Goal: Transaction & Acquisition: Purchase product/service

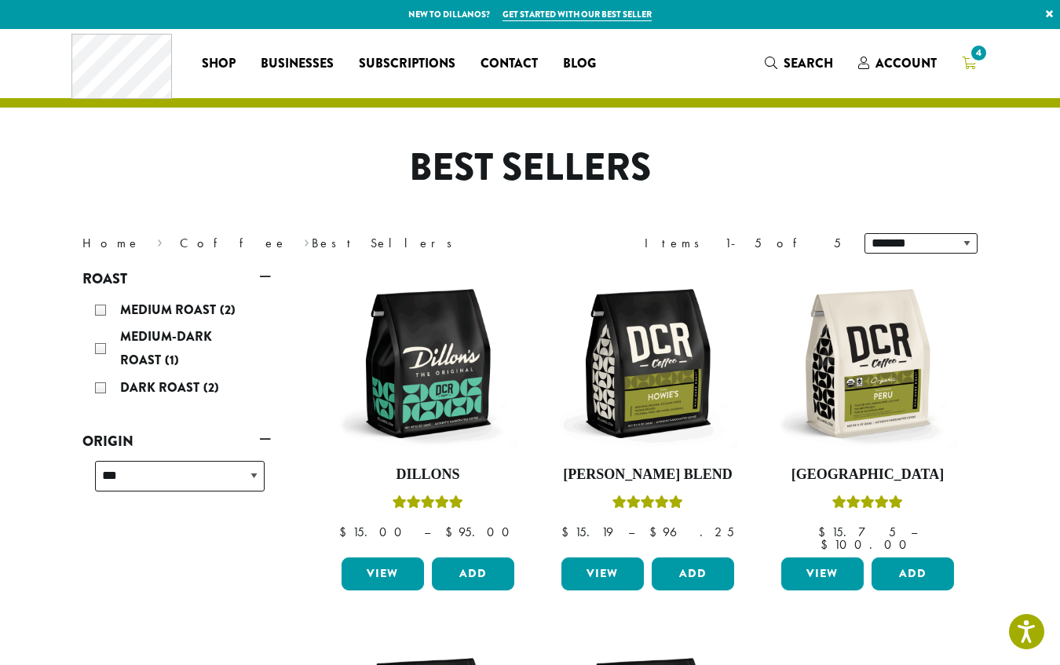
click at [966, 59] on icon "4" at bounding box center [969, 63] width 14 height 13
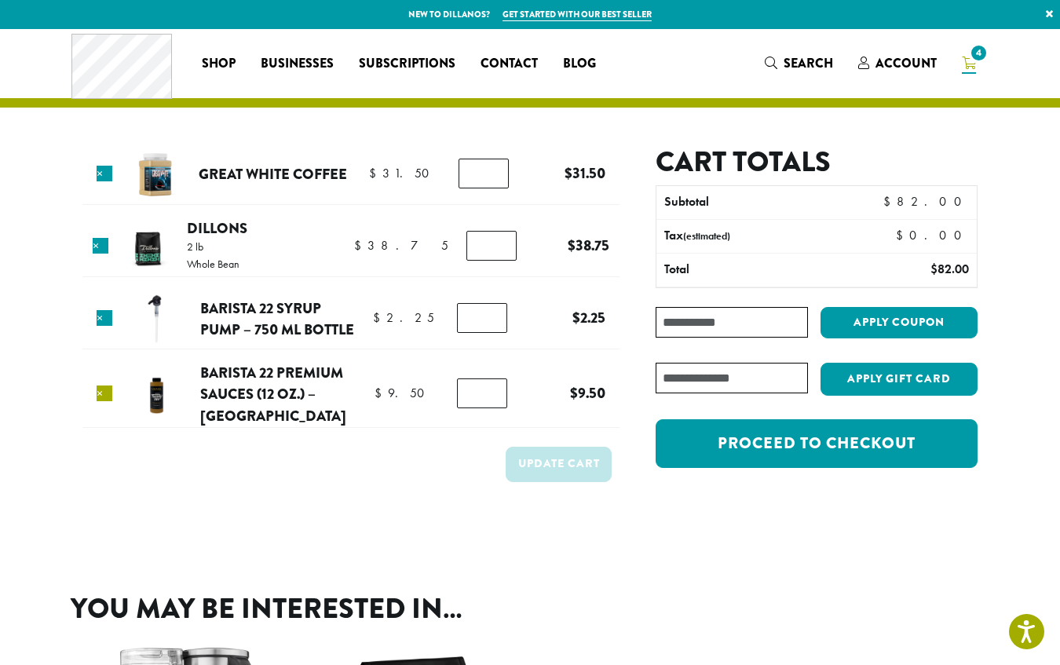
click at [98, 396] on link "×" at bounding box center [105, 393] width 16 height 16
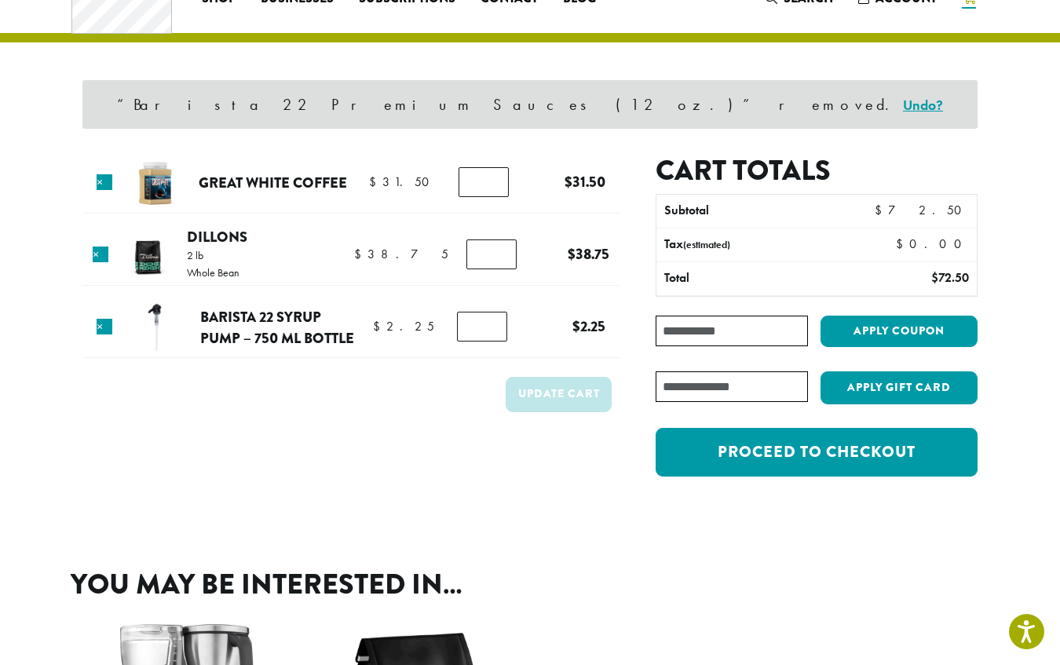
scroll to position [66, 0]
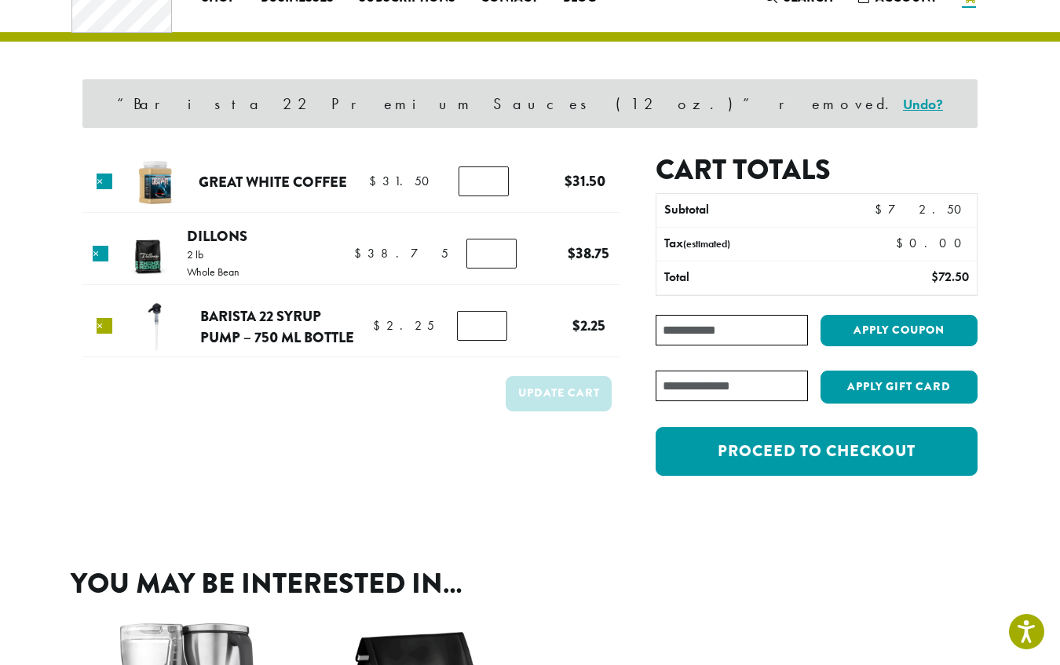
click at [105, 331] on link "×" at bounding box center [105, 326] width 16 height 16
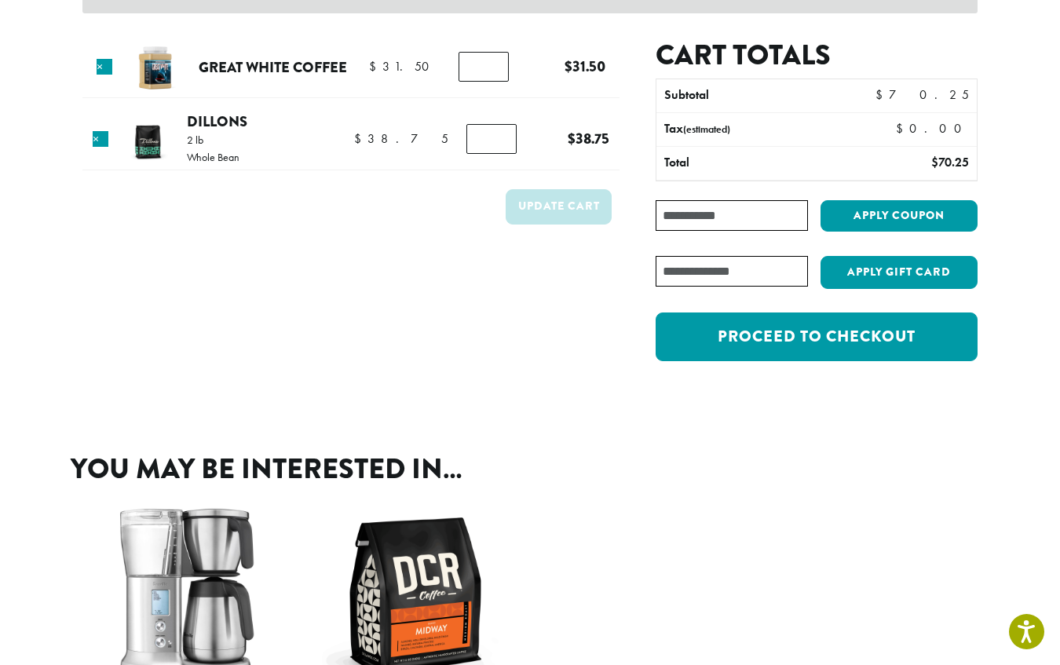
scroll to position [58, 0]
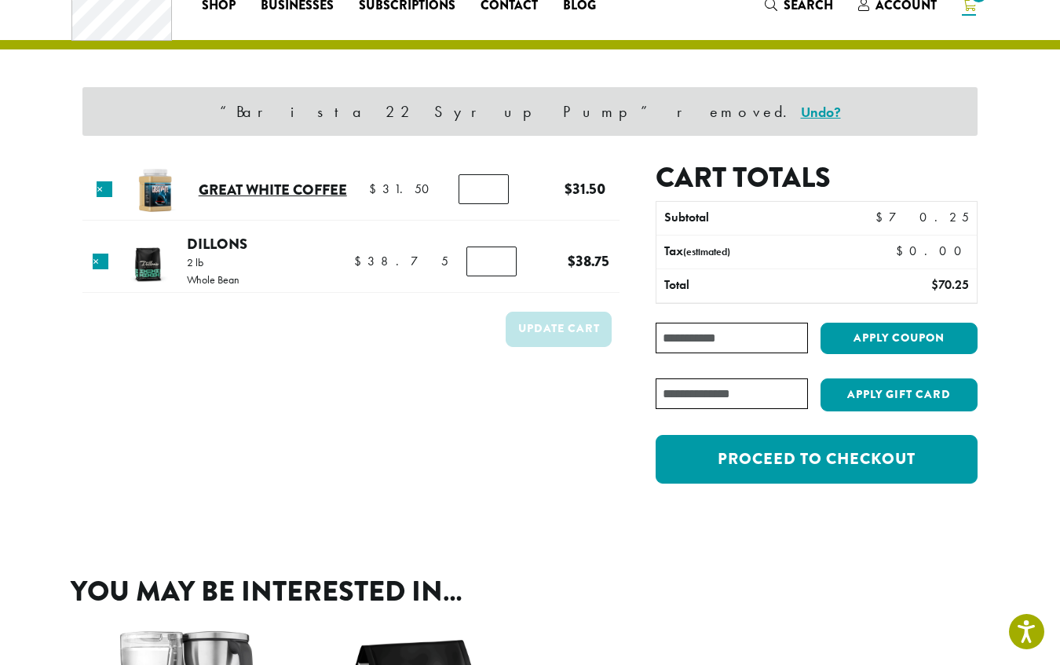
click at [269, 189] on link "Great White Coffee" at bounding box center [273, 189] width 148 height 21
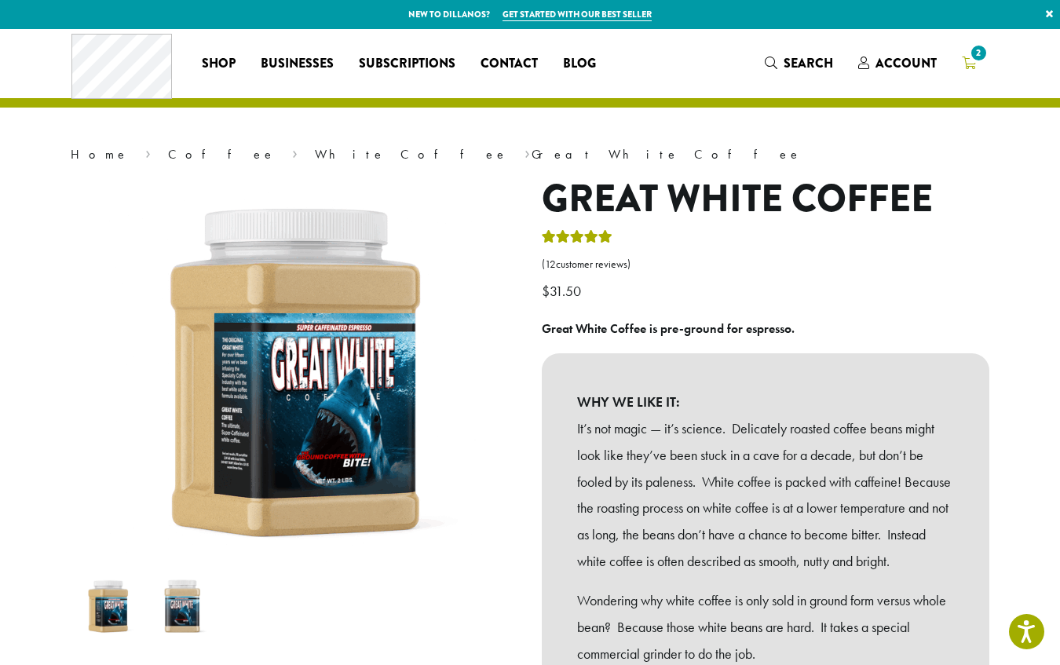
click at [966, 63] on icon "2" at bounding box center [969, 63] width 14 height 13
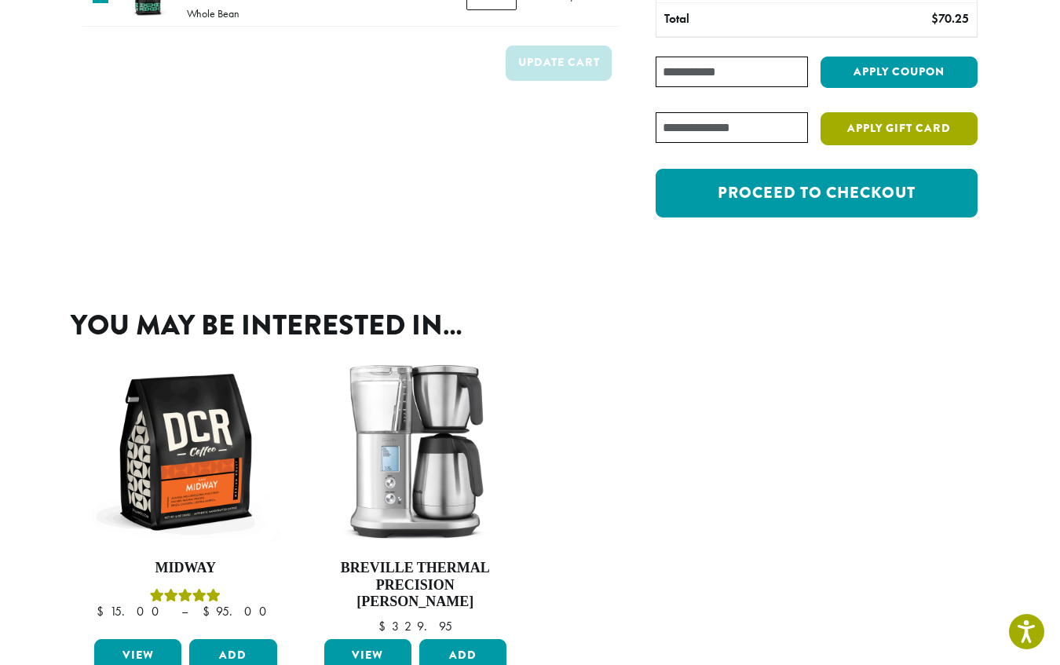
scroll to position [262, 0]
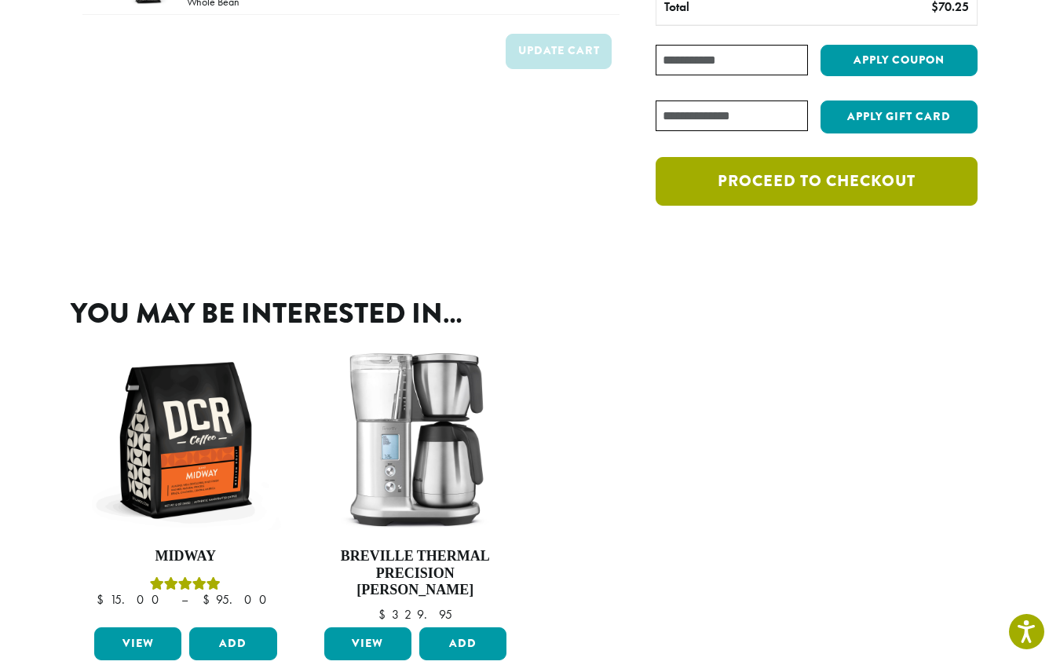
click at [809, 174] on link "Proceed to checkout" at bounding box center [817, 181] width 322 height 49
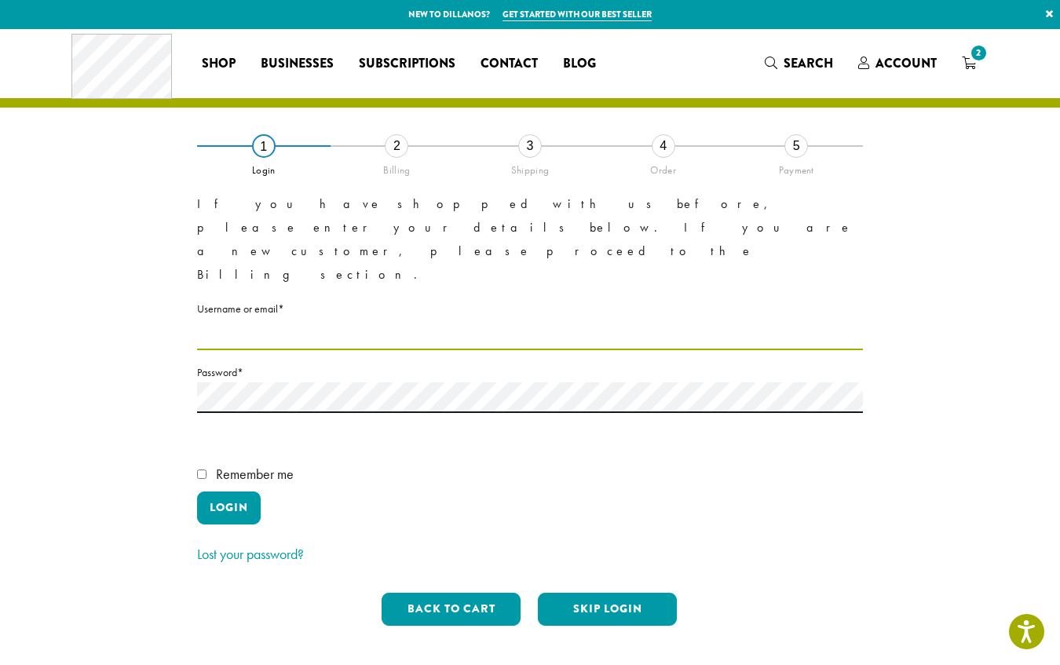
type input "**********"
click at [240, 465] on span "Remember me" at bounding box center [255, 474] width 78 height 18
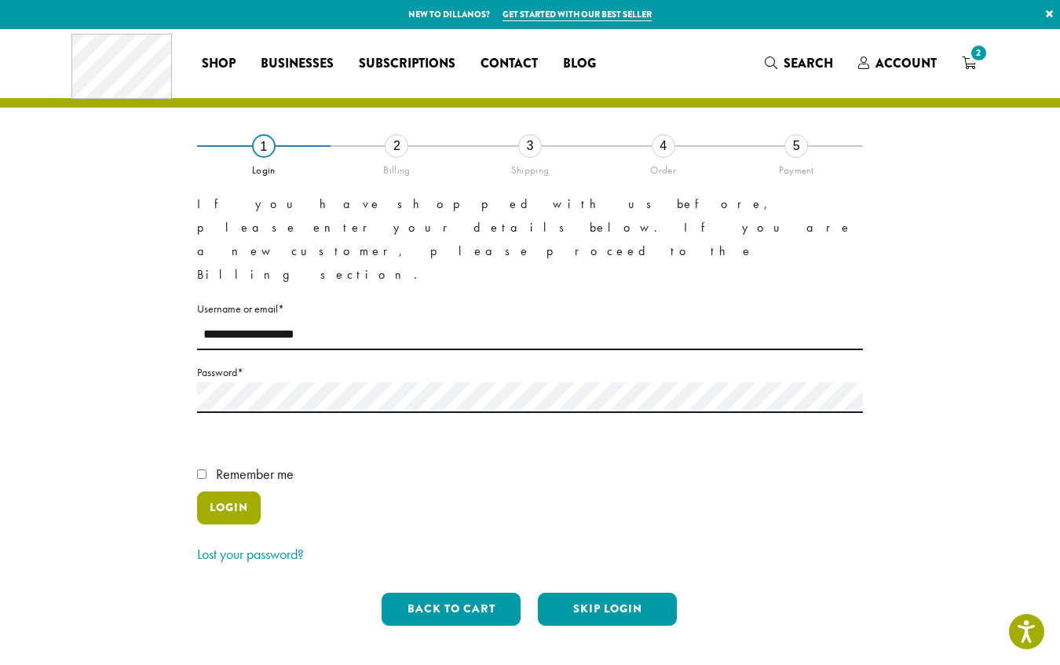
click at [232, 491] on button "Login" at bounding box center [229, 507] width 64 height 33
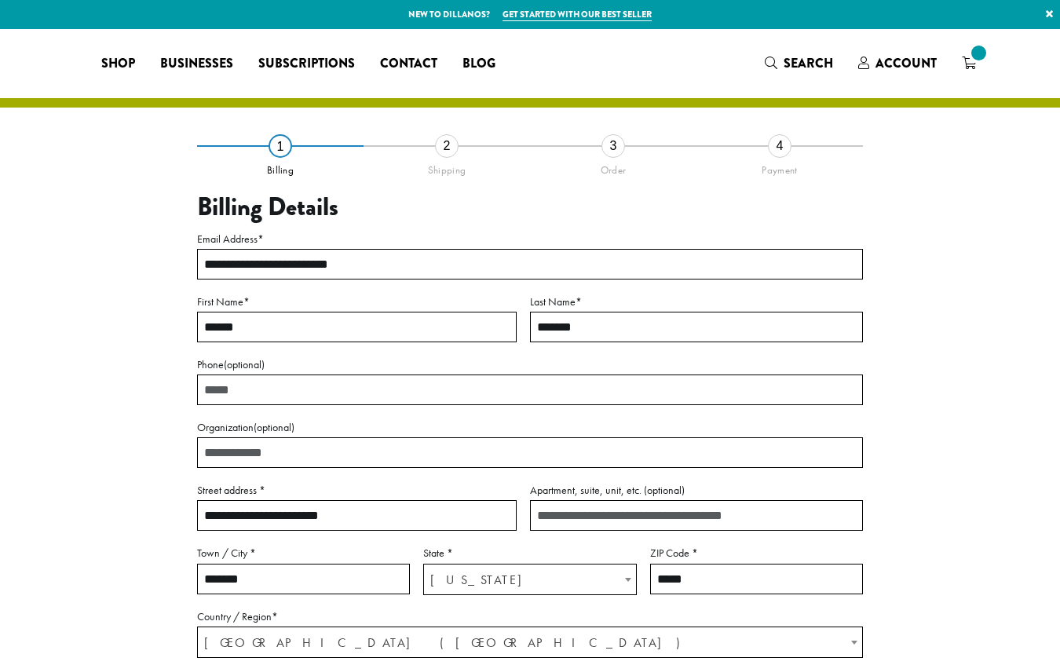
select select "**"
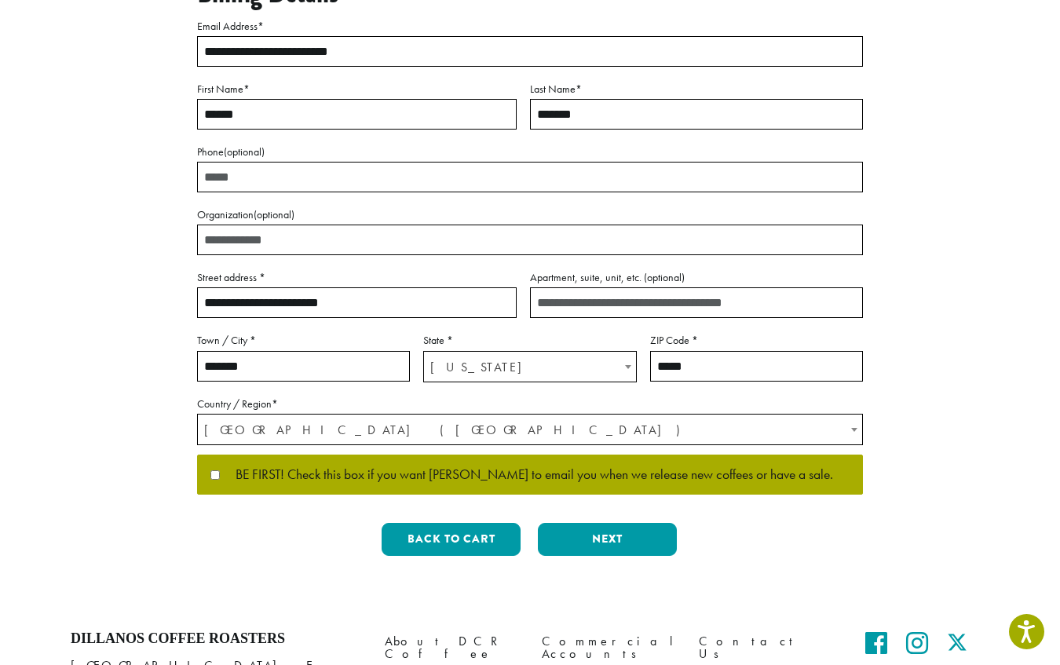
scroll to position [268, 0]
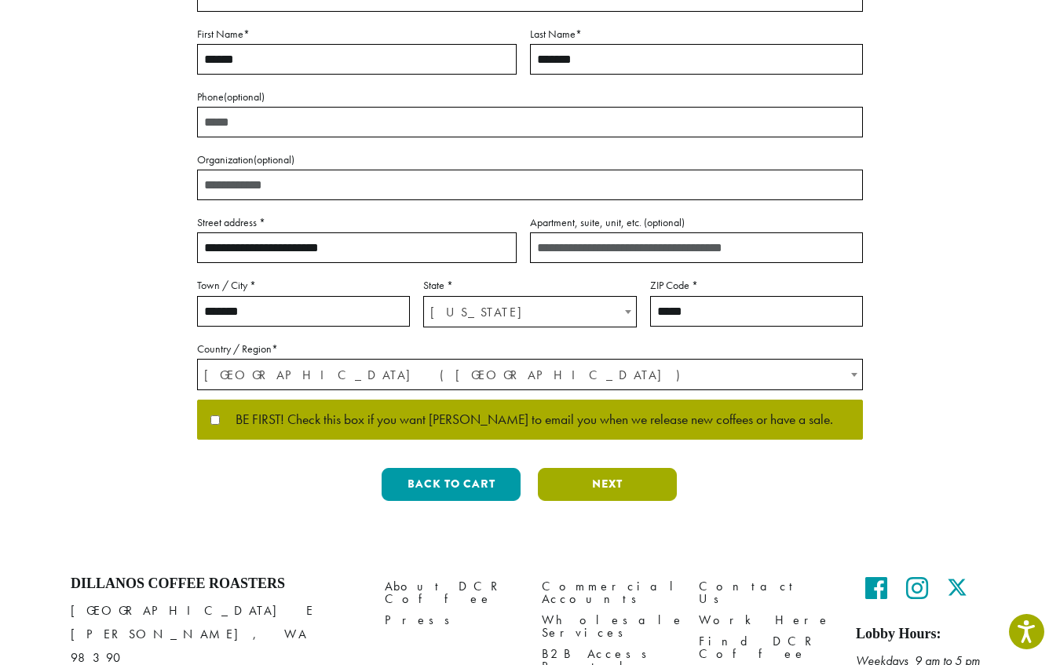
click at [612, 479] on button "Next" at bounding box center [607, 484] width 139 height 33
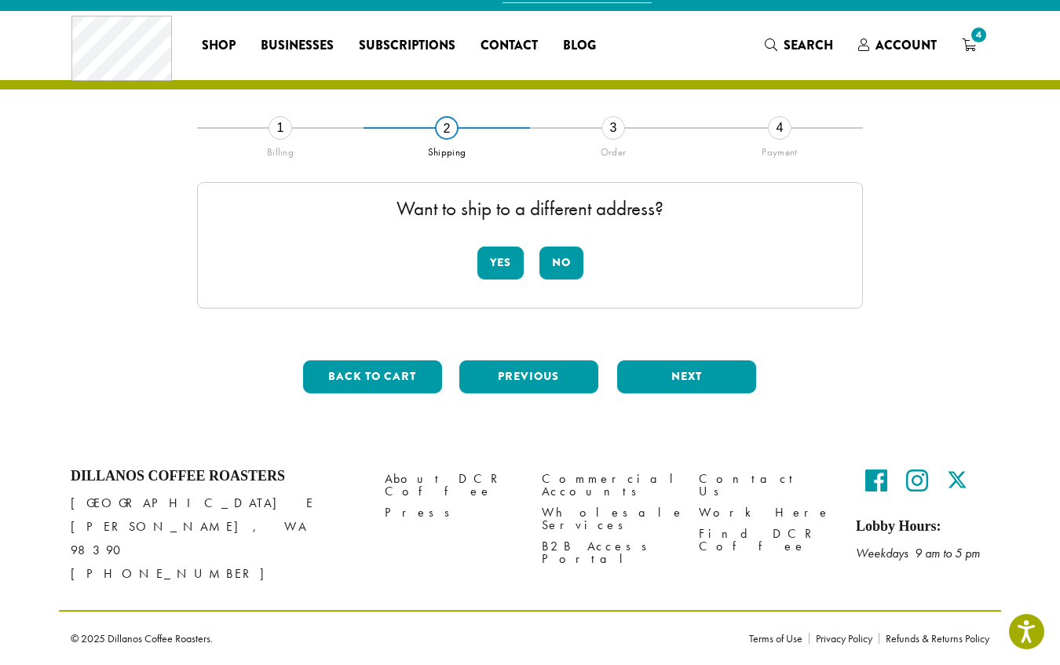
scroll to position [0, 0]
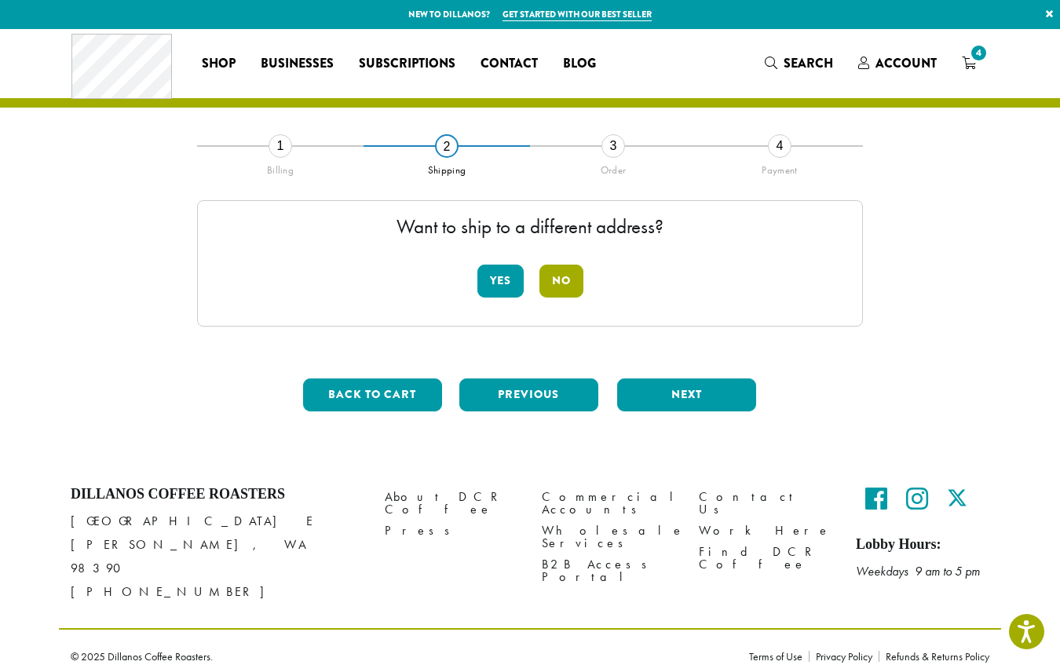
click at [556, 276] on button "No" at bounding box center [561, 281] width 44 height 33
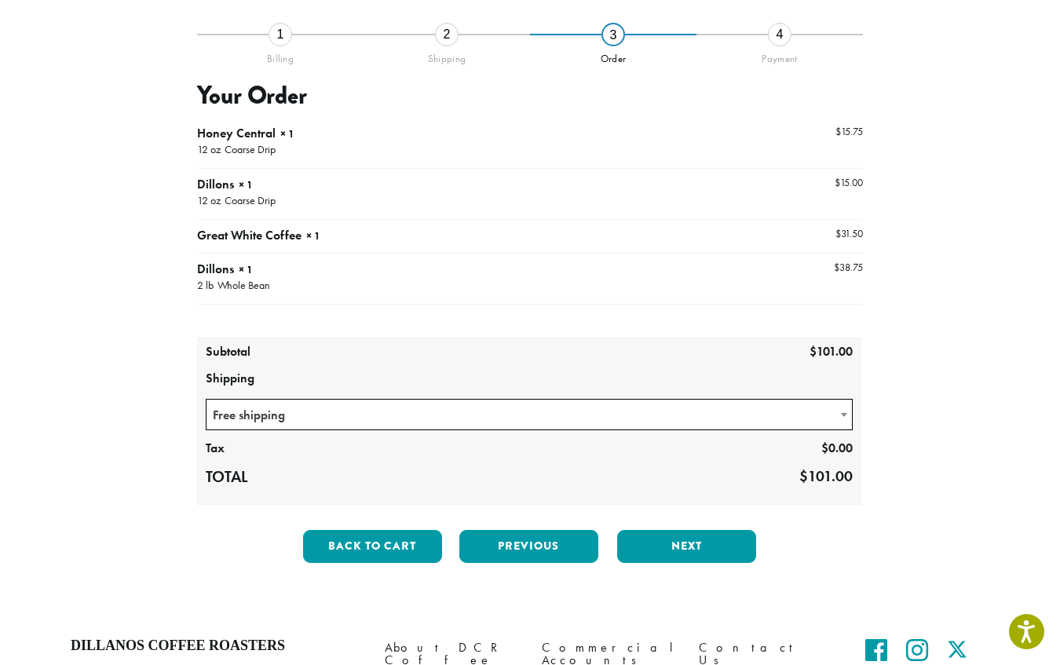
scroll to position [112, 0]
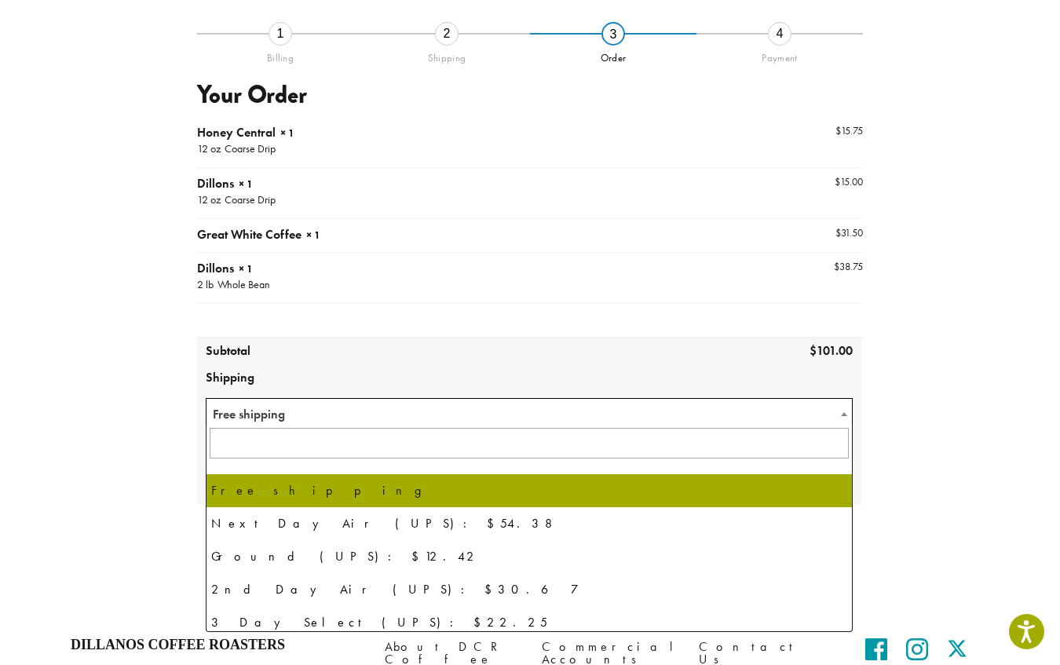
click at [609, 413] on span "Free shipping" at bounding box center [528, 414] width 645 height 31
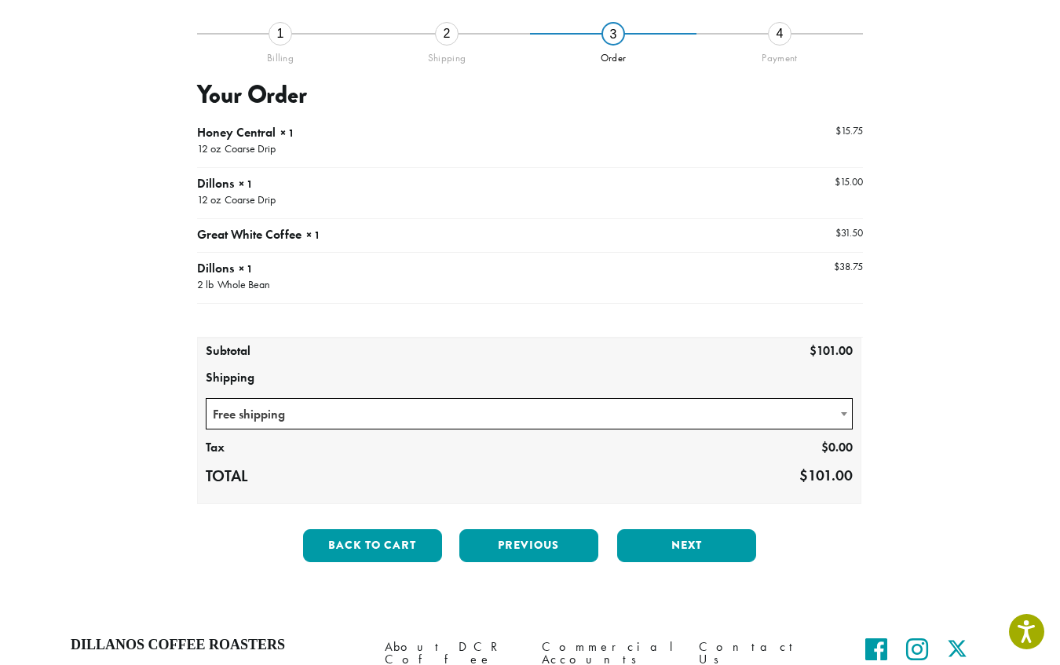
click at [609, 412] on span "Free shipping" at bounding box center [528, 414] width 645 height 31
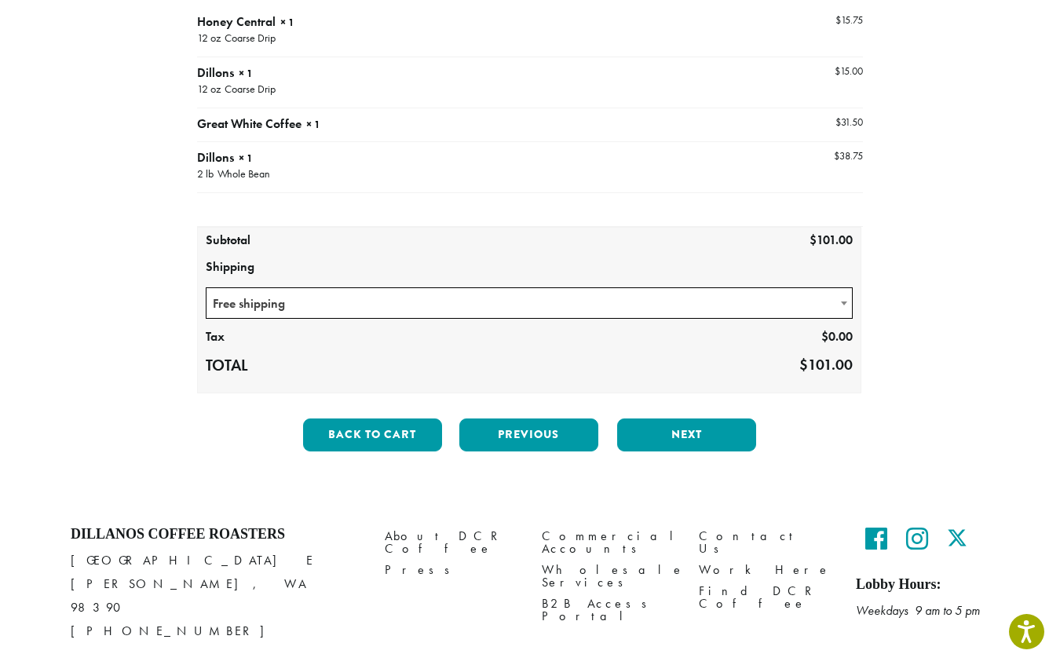
scroll to position [250, 0]
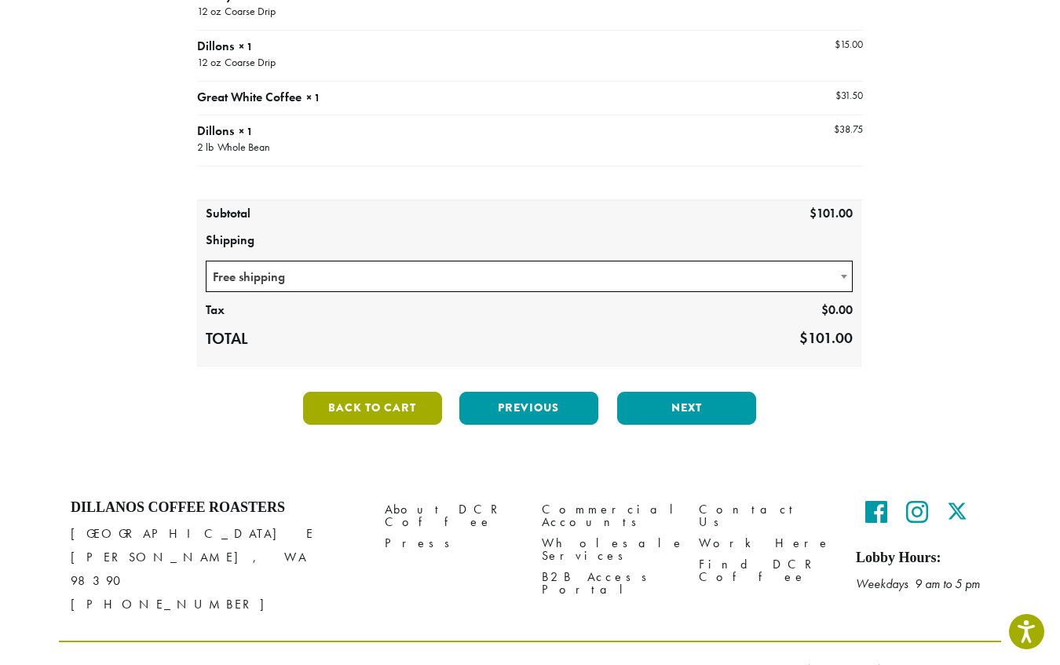
click at [398, 415] on button "Back to cart" at bounding box center [372, 408] width 139 height 33
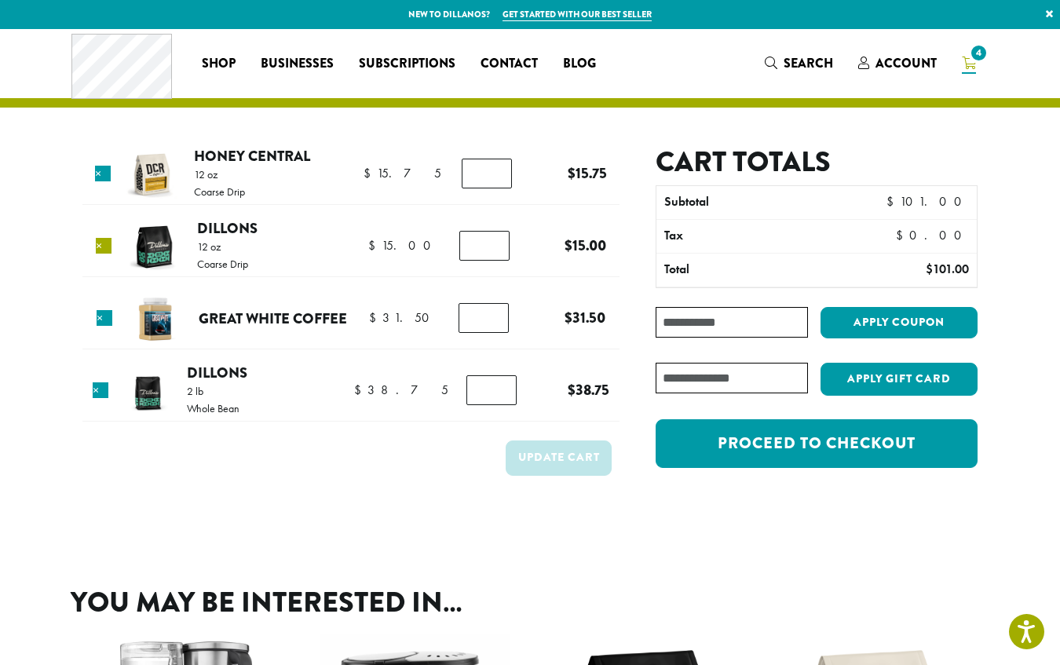
click at [99, 244] on link "×" at bounding box center [104, 246] width 16 height 16
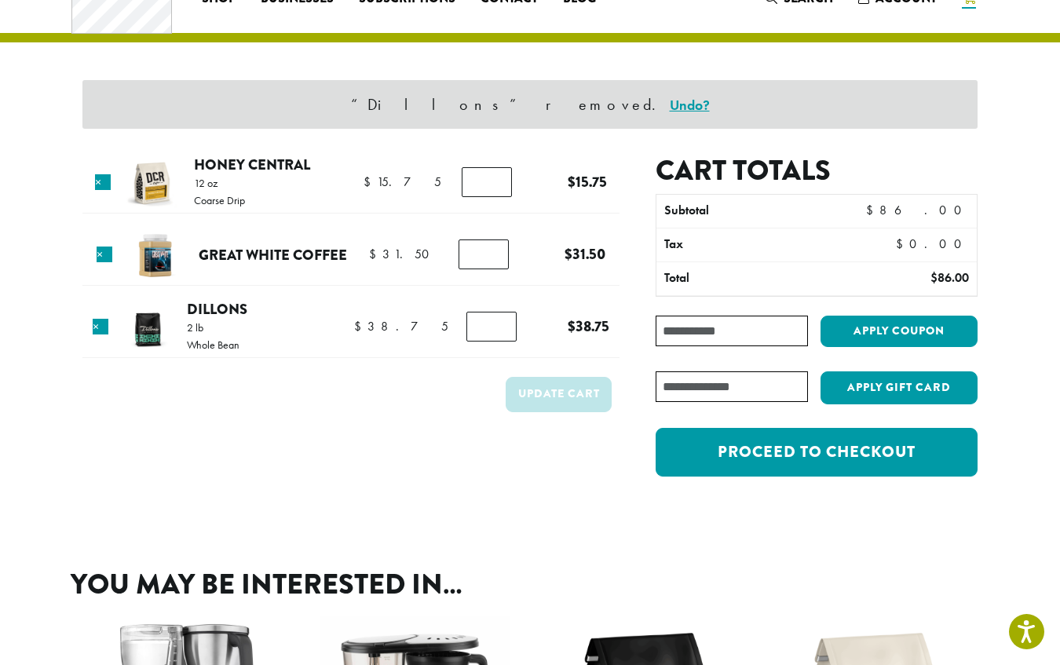
scroll to position [66, 0]
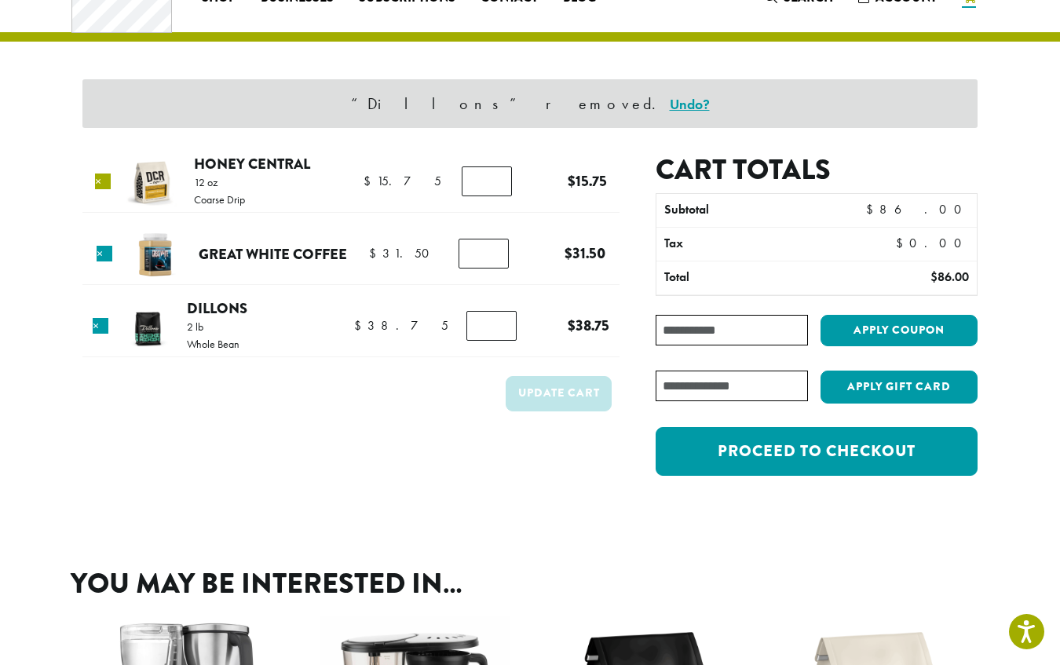
click at [105, 176] on link "×" at bounding box center [103, 181] width 16 height 16
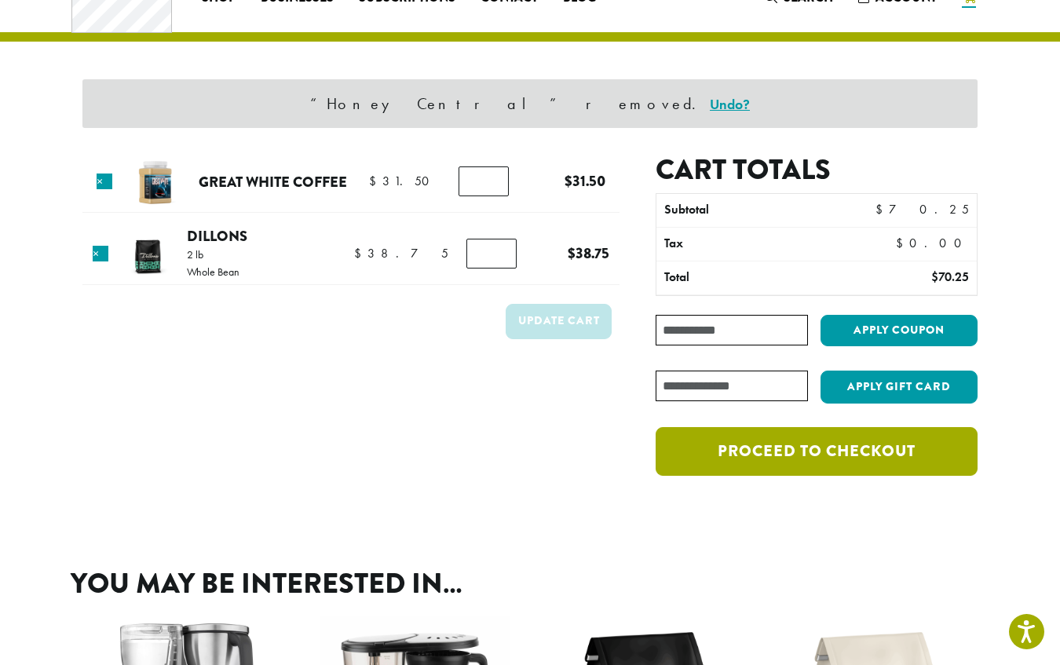
click at [824, 462] on link "Proceed to checkout" at bounding box center [817, 451] width 322 height 49
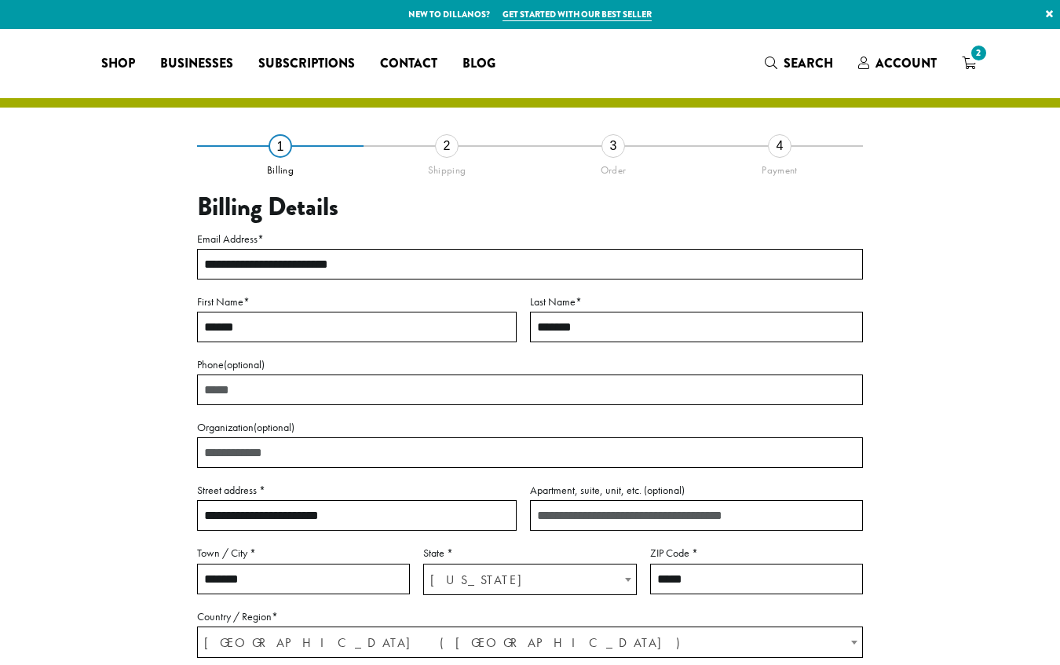
select select "**"
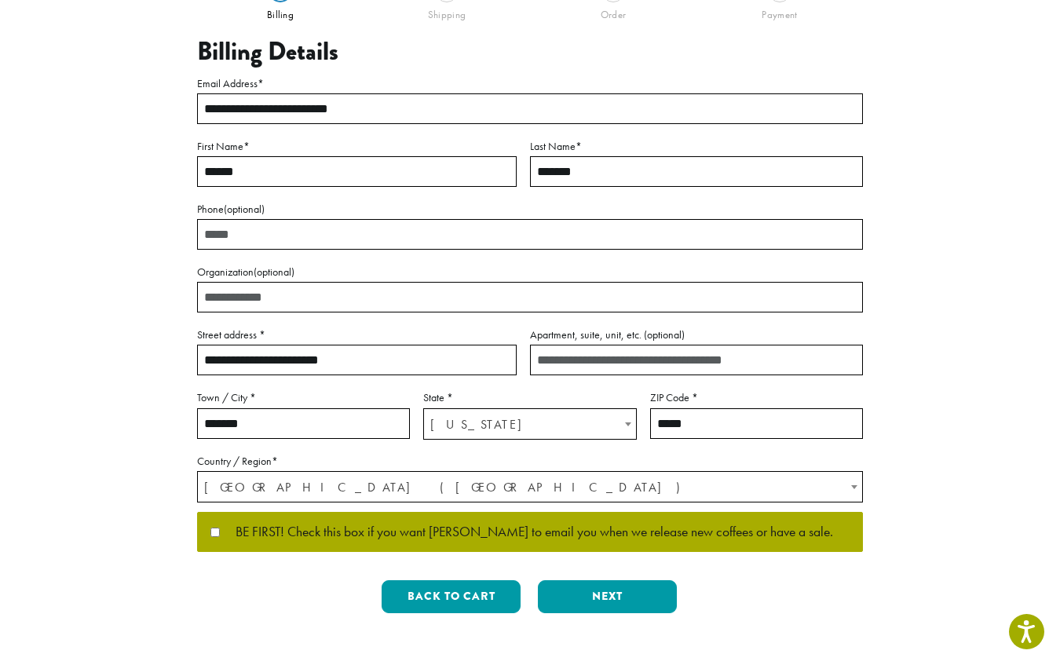
scroll to position [159, 0]
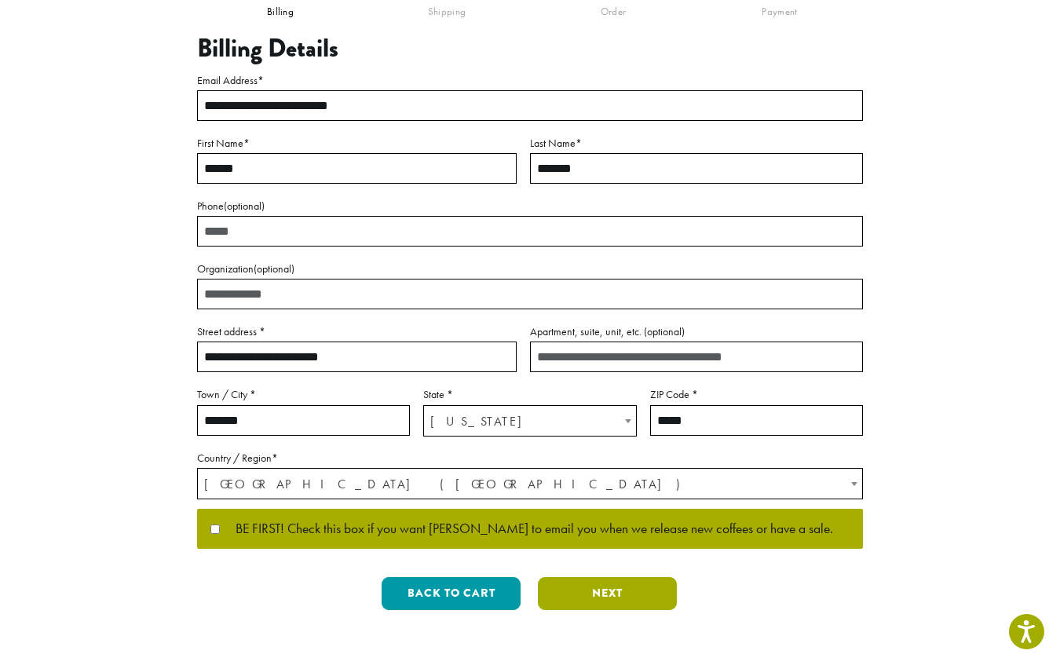
click at [586, 599] on button "Next" at bounding box center [607, 593] width 139 height 33
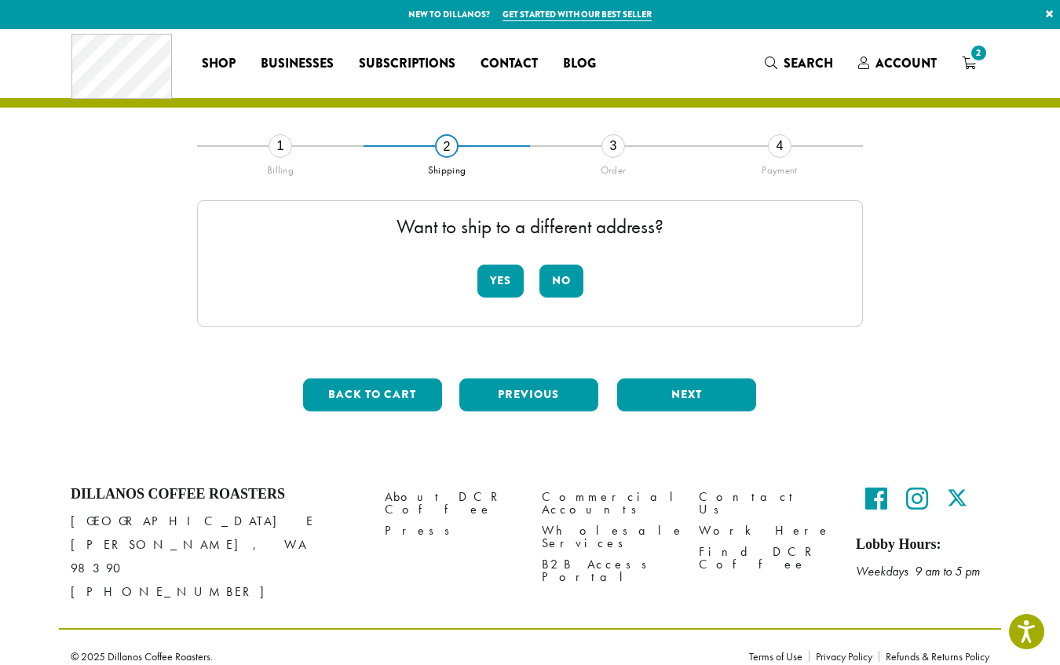
click at [555, 285] on button "No" at bounding box center [561, 281] width 44 height 33
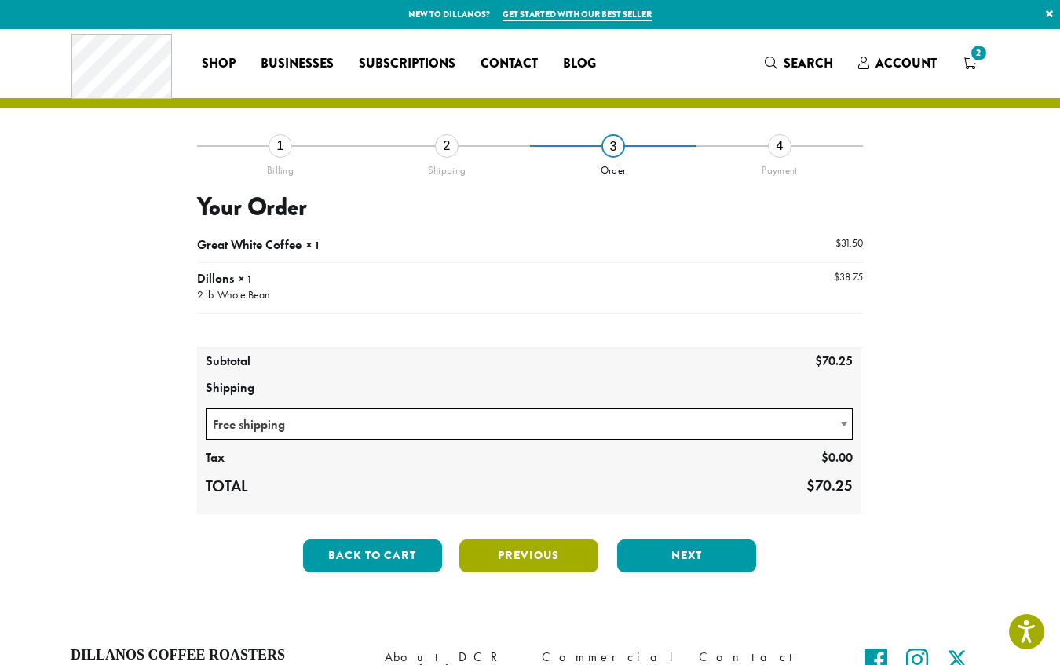
click at [676, 557] on button "Next" at bounding box center [686, 555] width 139 height 33
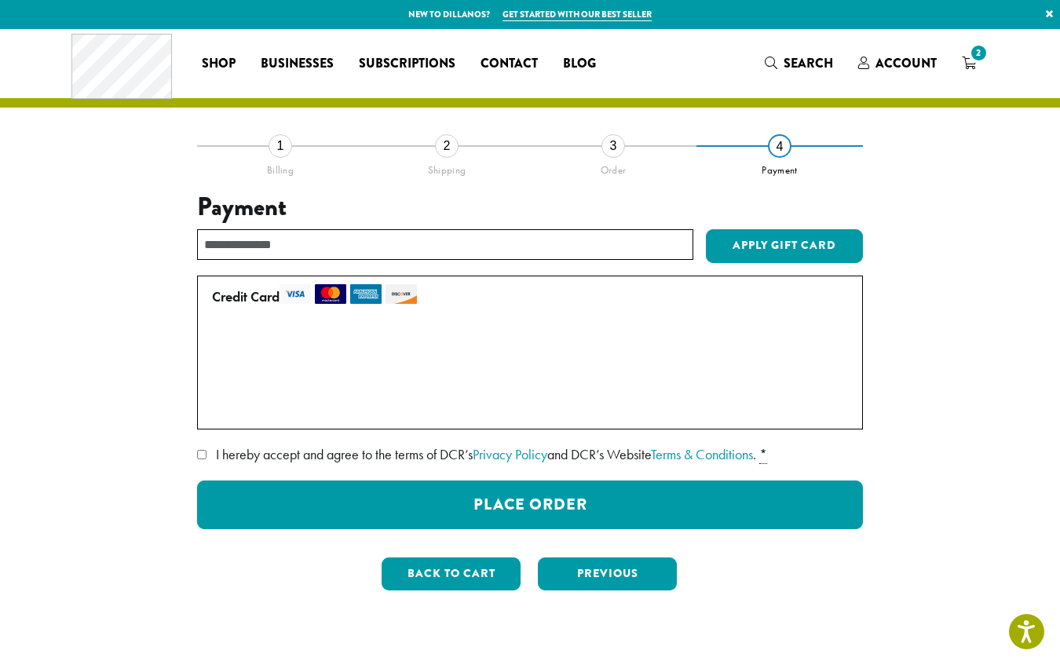
click at [298, 379] on span "• • • 6778 (expires 04/29)" at bounding box center [335, 375] width 206 height 18
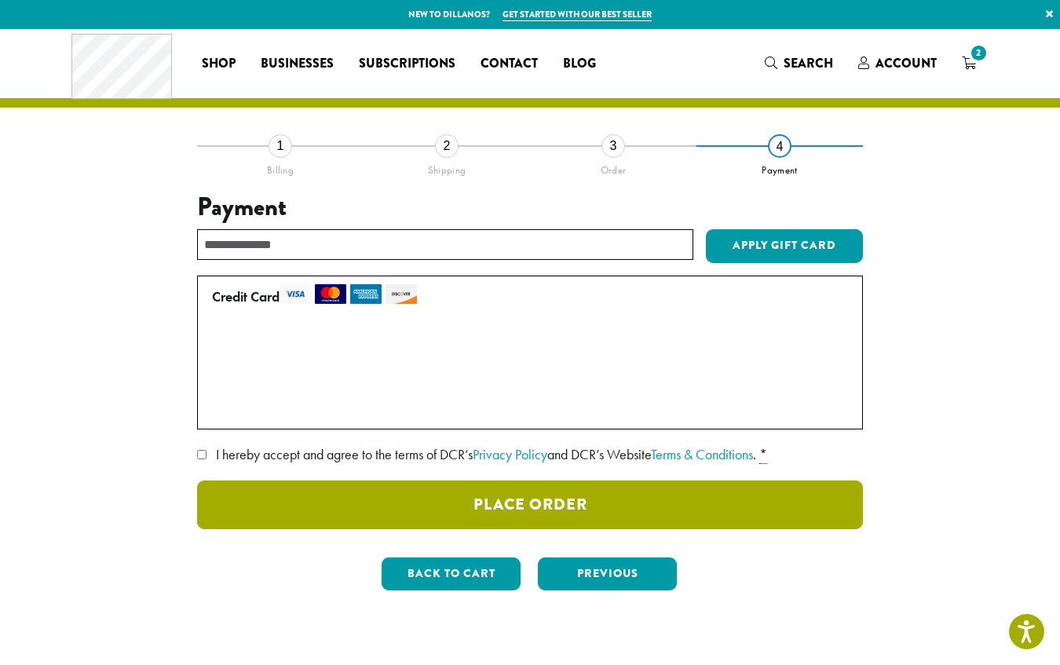
click at [473, 520] on button "Place Order" at bounding box center [530, 504] width 666 height 49
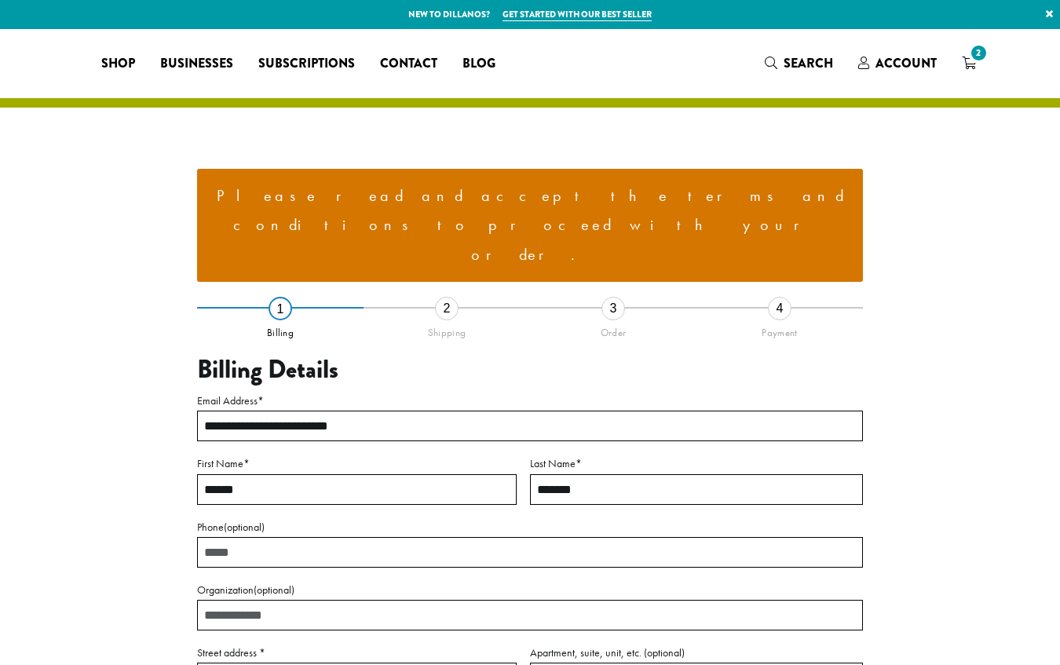
select select "**"
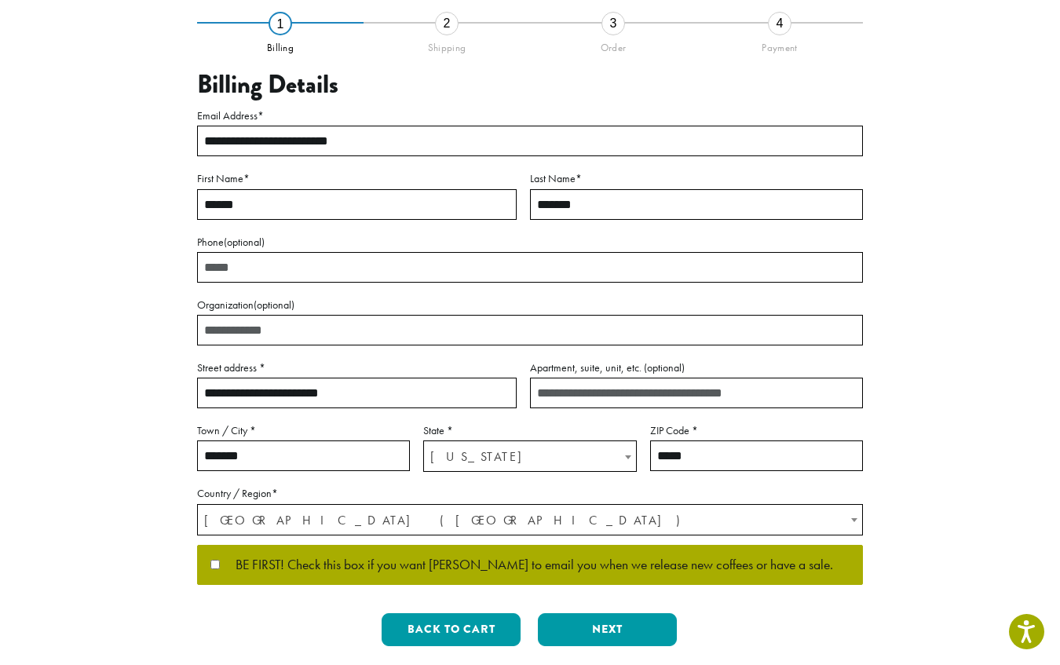
scroll to position [365, 0]
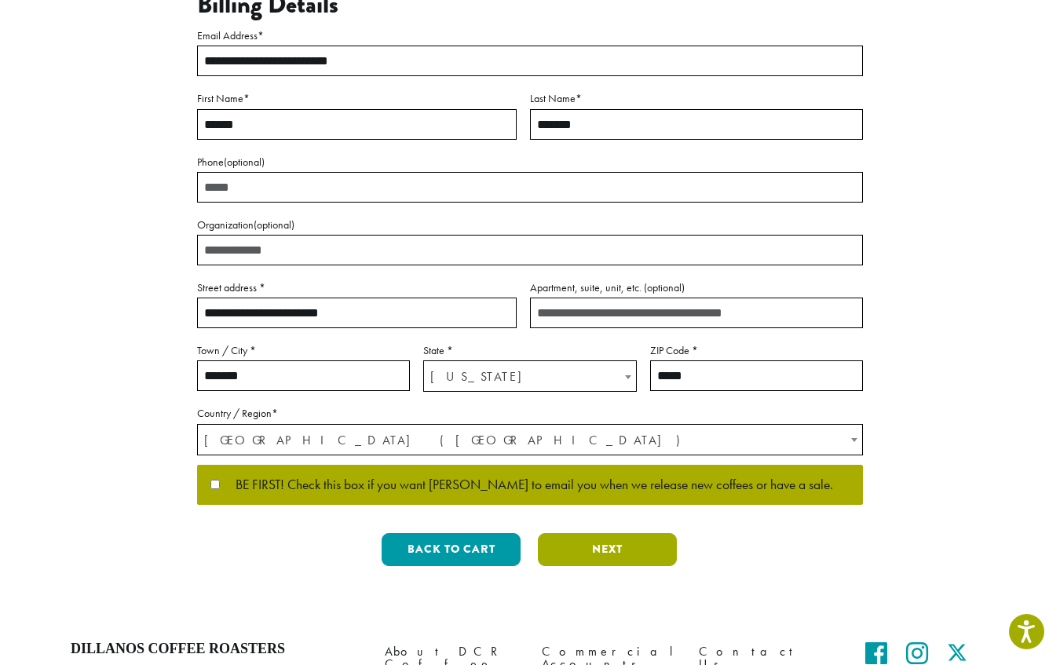
click at [597, 533] on button "Next" at bounding box center [607, 549] width 139 height 33
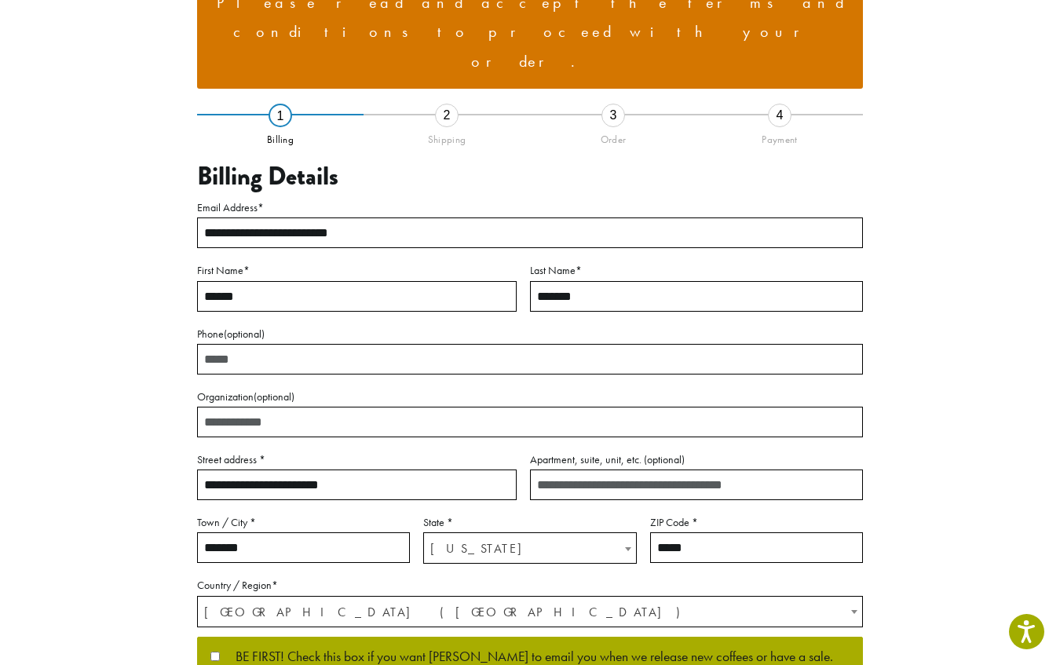
scroll to position [100, 0]
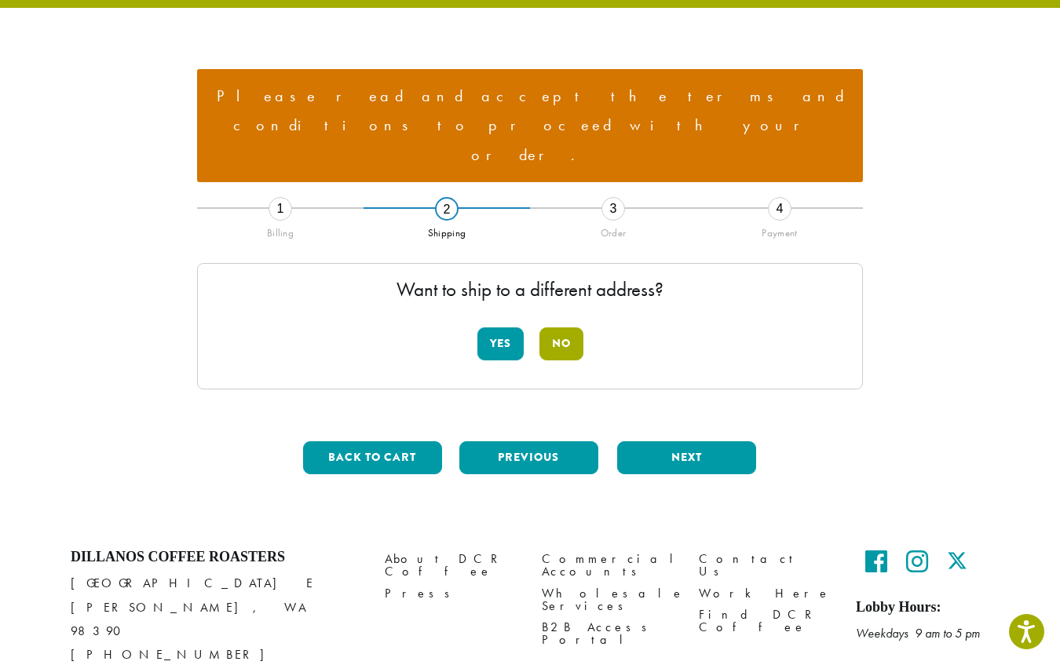
click at [570, 327] on button "No" at bounding box center [561, 343] width 44 height 33
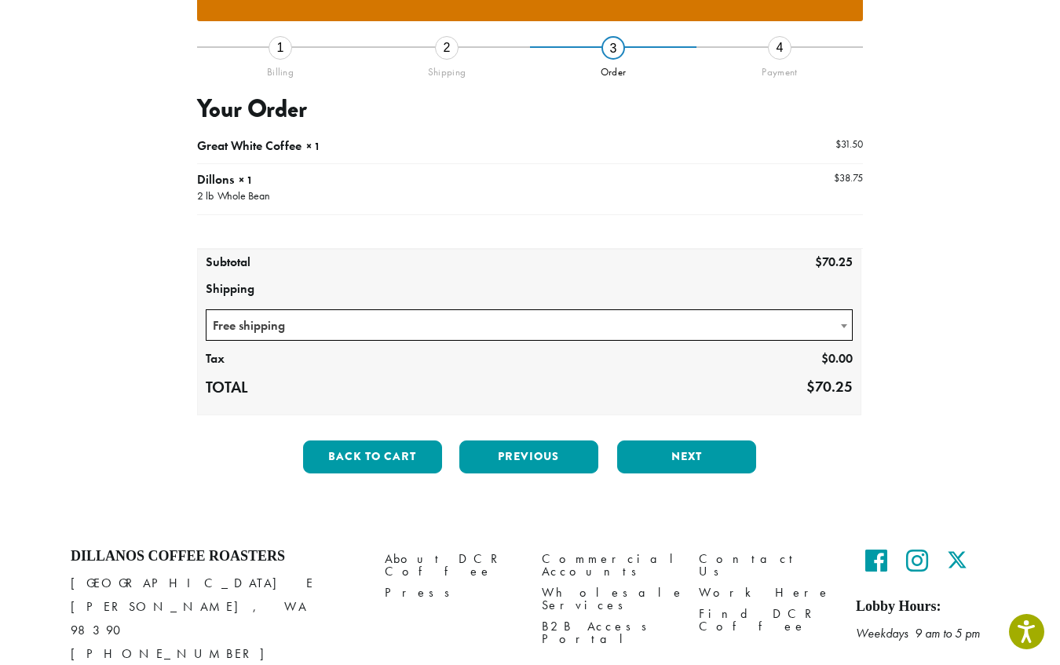
scroll to position [260, 0]
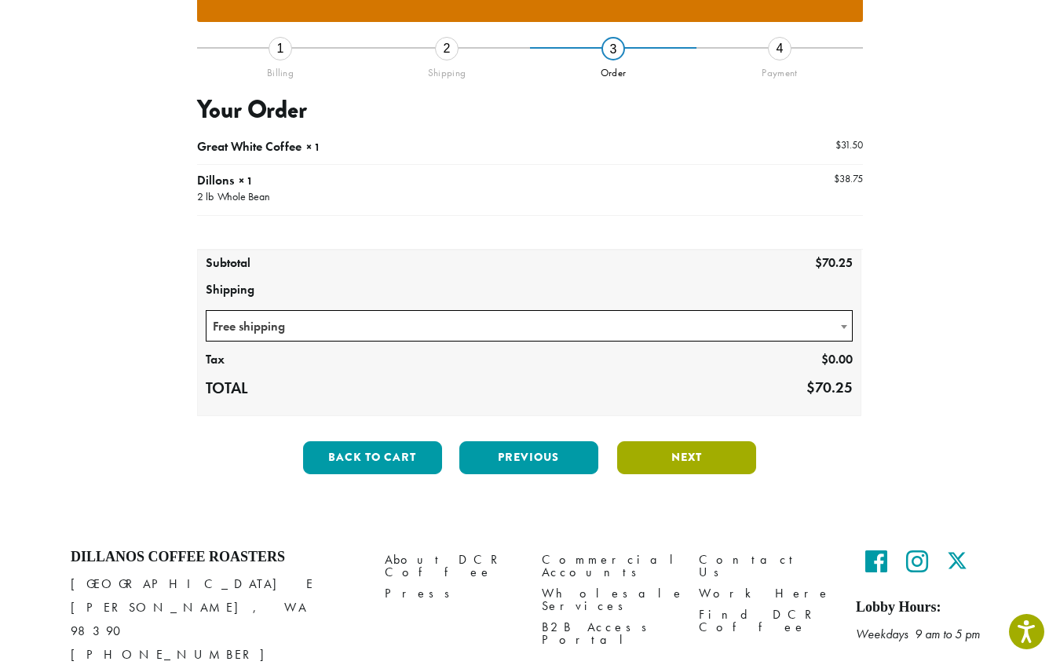
click at [680, 441] on button "Next" at bounding box center [686, 457] width 139 height 33
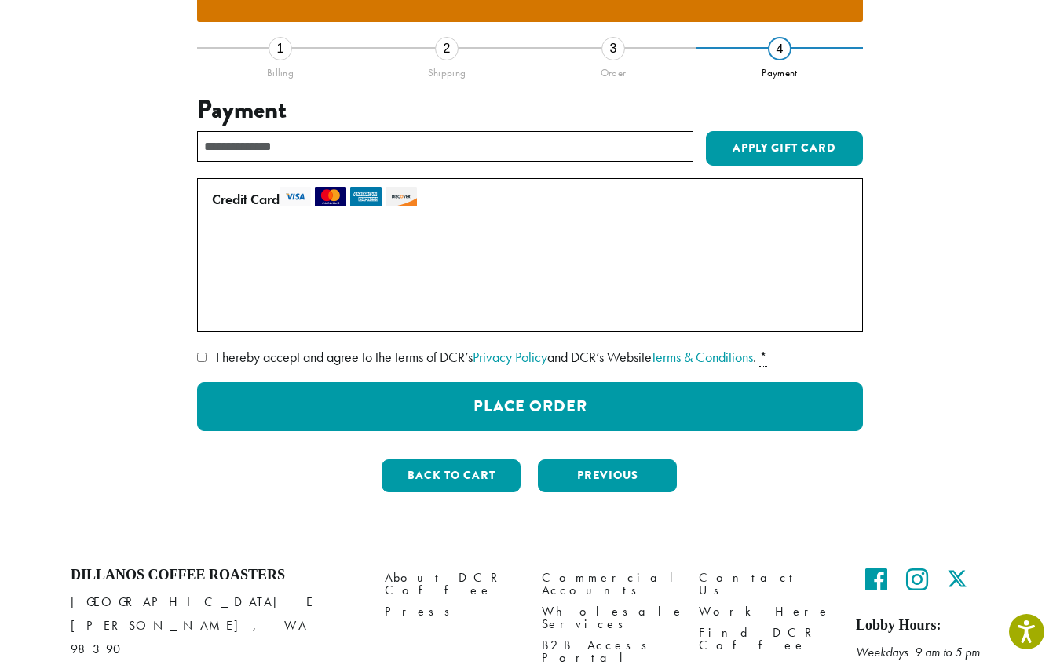
click at [279, 348] on span "I hereby accept and agree to the terms of DCR’s Privacy Policy and DCR’s Websit…" at bounding box center [486, 357] width 540 height 18
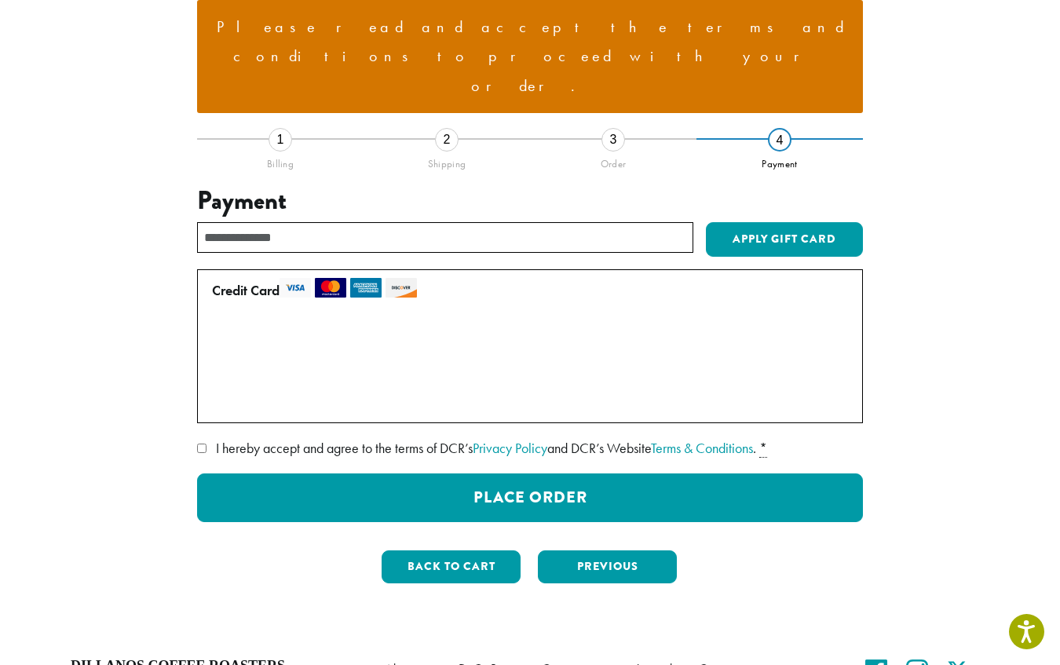
scroll to position [163, 0]
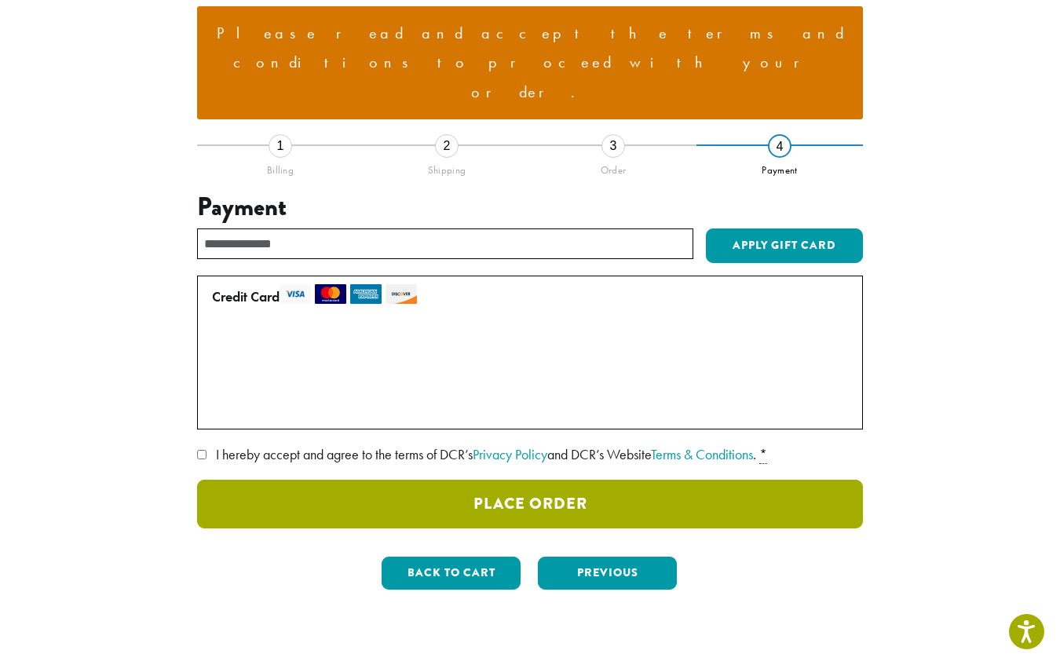
click at [654, 480] on button "Place Order" at bounding box center [530, 504] width 666 height 49
